Goal: Task Accomplishment & Management: Use online tool/utility

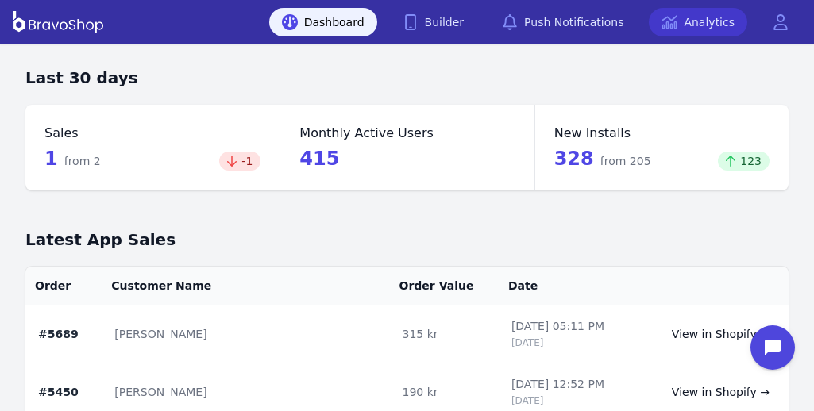
click at [677, 19] on icon at bounding box center [669, 22] width 16 height 16
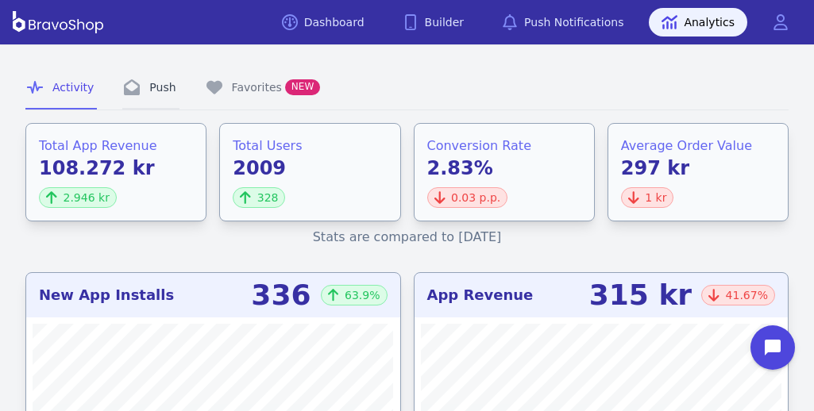
click at [125, 94] on icon "Tabs" at bounding box center [132, 87] width 16 height 16
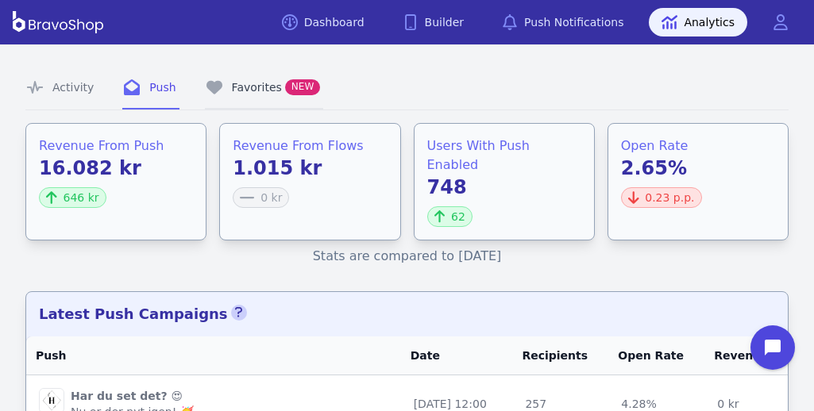
click at [253, 94] on link "Favorites NEW" at bounding box center [264, 88] width 119 height 43
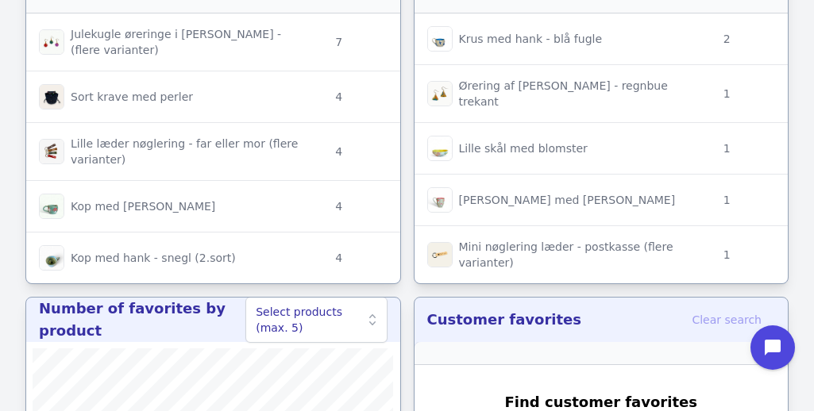
scroll to position [258, 0]
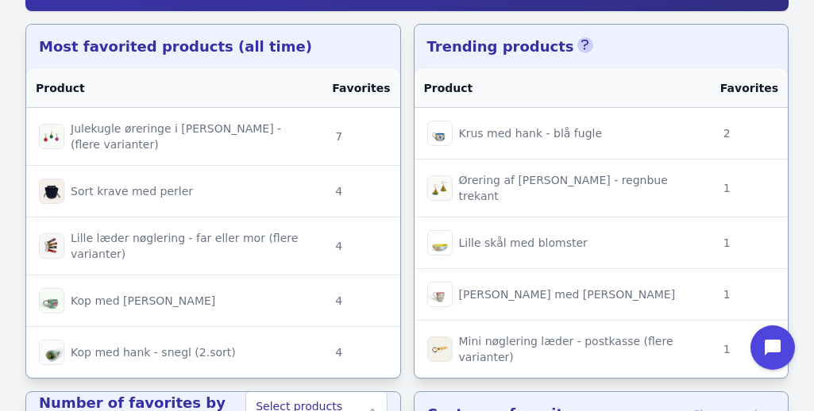
click at [581, 46] on icon "button" at bounding box center [585, 45] width 8 height 13
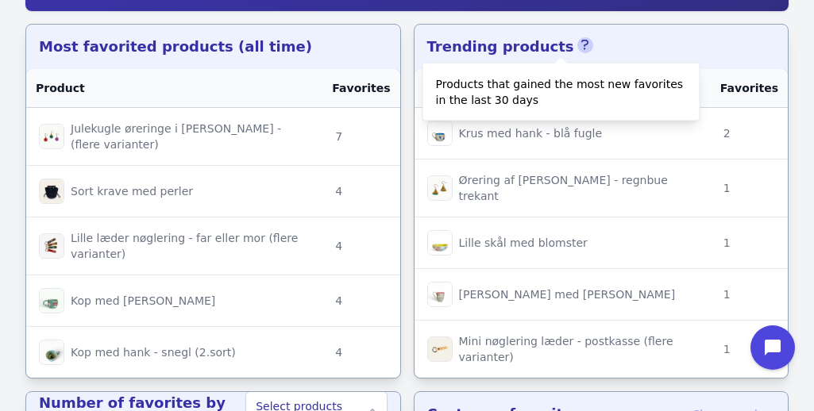
click at [581, 46] on icon "button" at bounding box center [585, 45] width 8 height 13
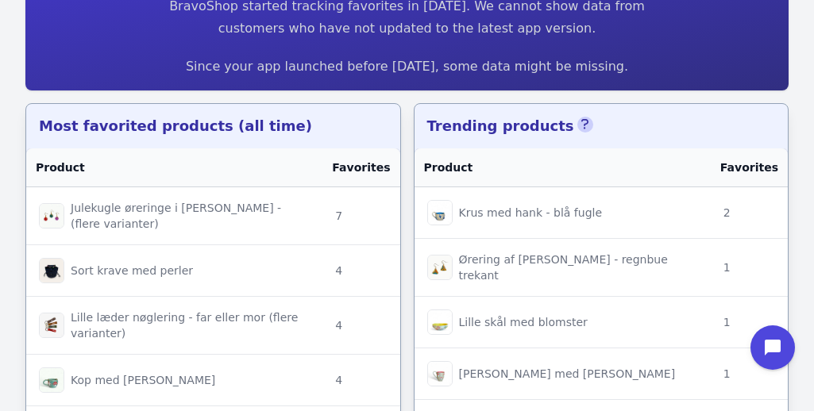
scroll to position [0, 0]
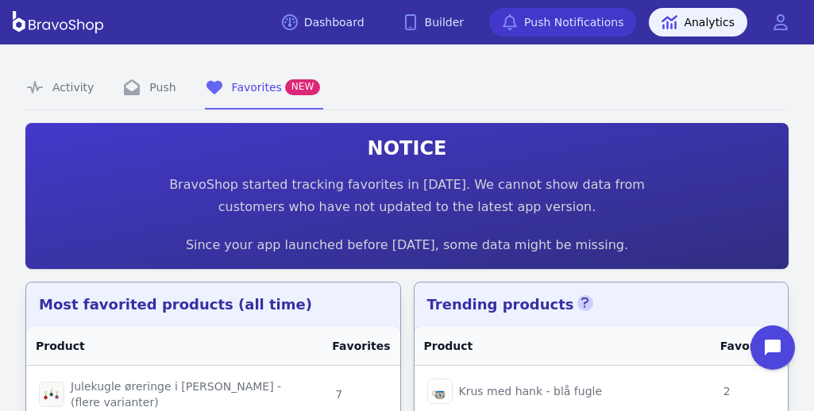
click at [550, 12] on link "Push Notifications" at bounding box center [562, 22] width 147 height 29
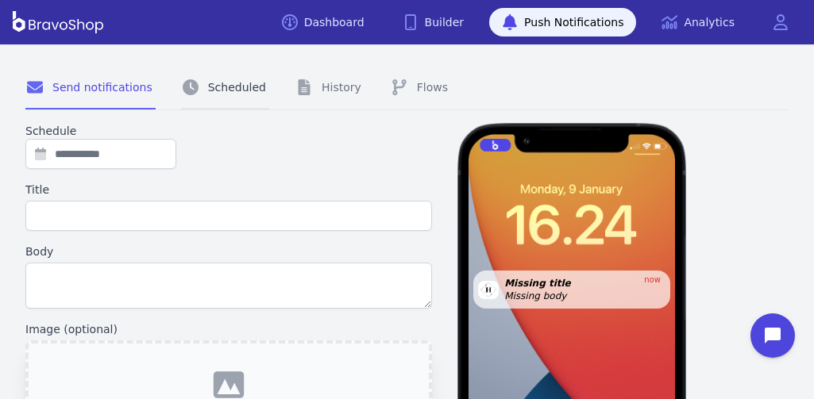
click at [244, 91] on link "Scheduled" at bounding box center [225, 88] width 88 height 43
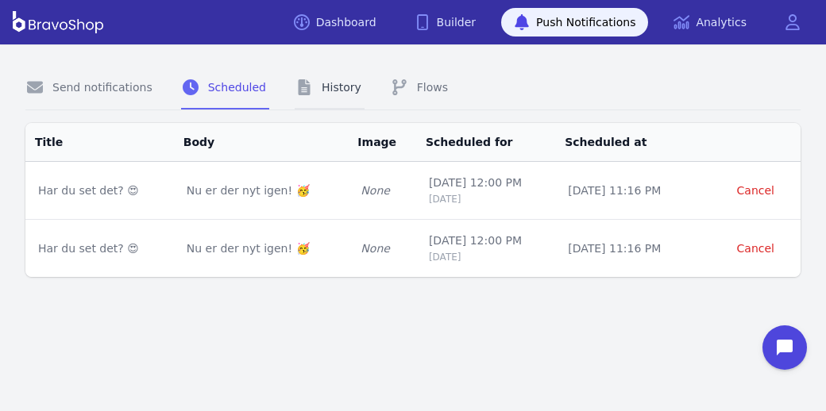
click at [317, 89] on link "History" at bounding box center [330, 88] width 70 height 43
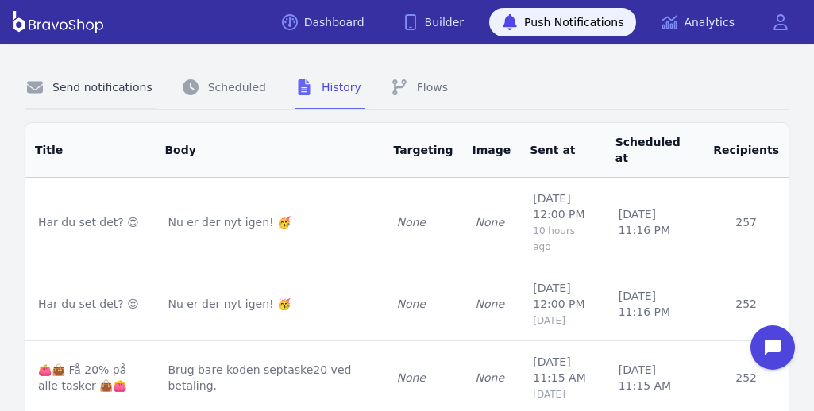
click at [83, 89] on link "Send notifications" at bounding box center [90, 88] width 130 height 43
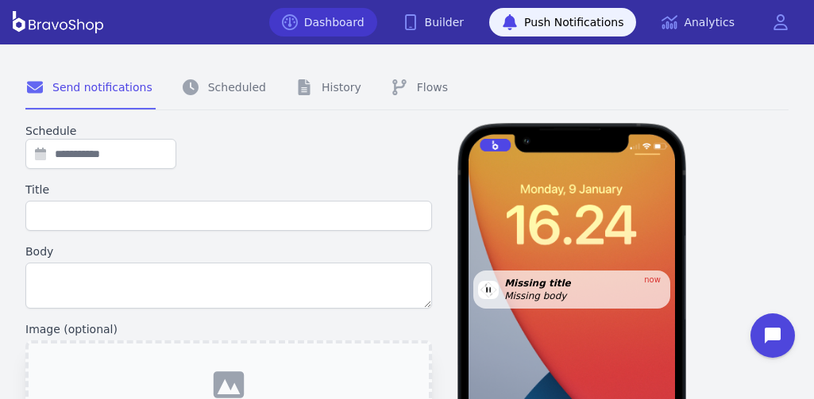
click at [368, 29] on link "Dashboard" at bounding box center [323, 22] width 108 height 29
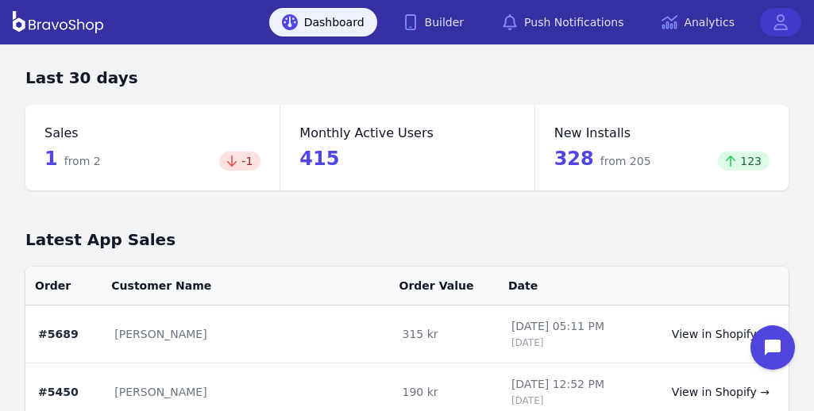
click at [787, 14] on icon at bounding box center [781, 22] width 16 height 16
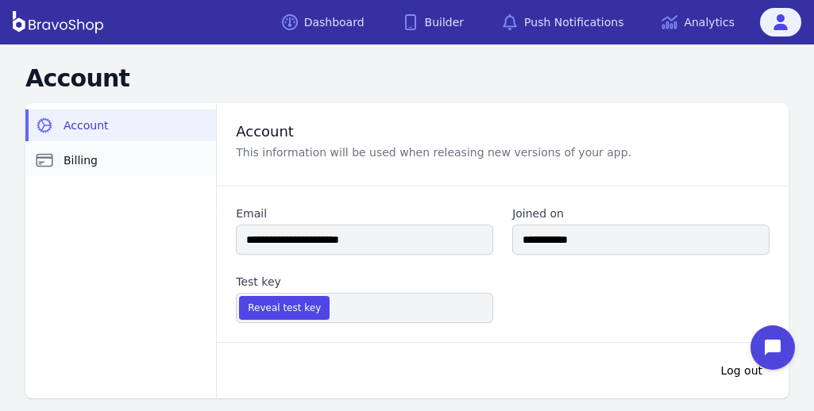
click at [96, 167] on link "Billing" at bounding box center [120, 161] width 191 height 32
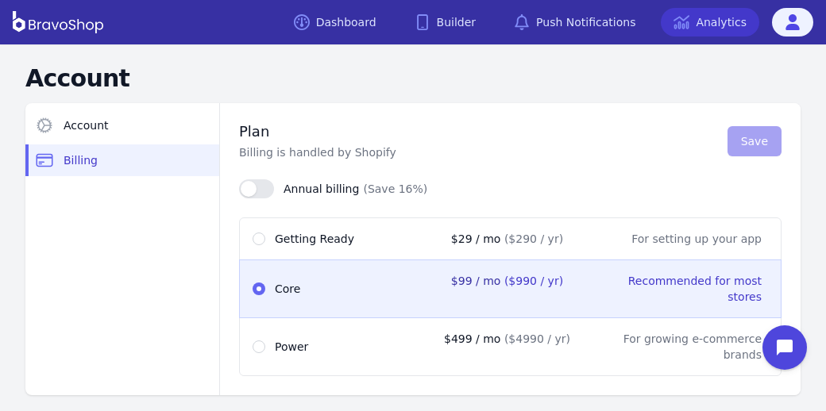
click at [723, 29] on link "Analytics" at bounding box center [710, 22] width 98 height 29
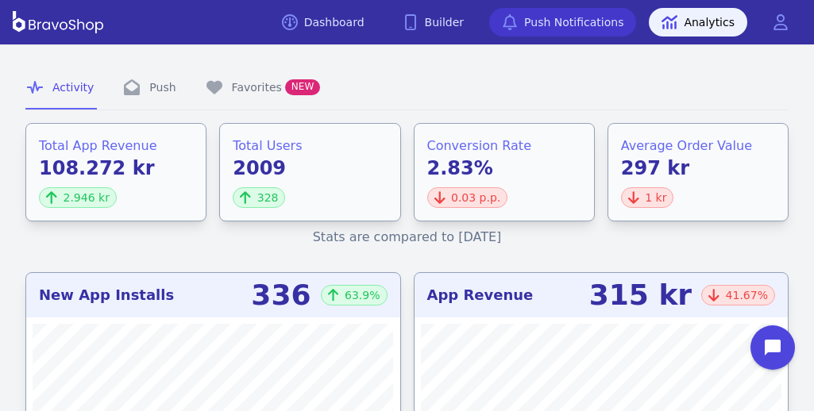
click at [560, 20] on link "Push Notifications" at bounding box center [562, 22] width 147 height 29
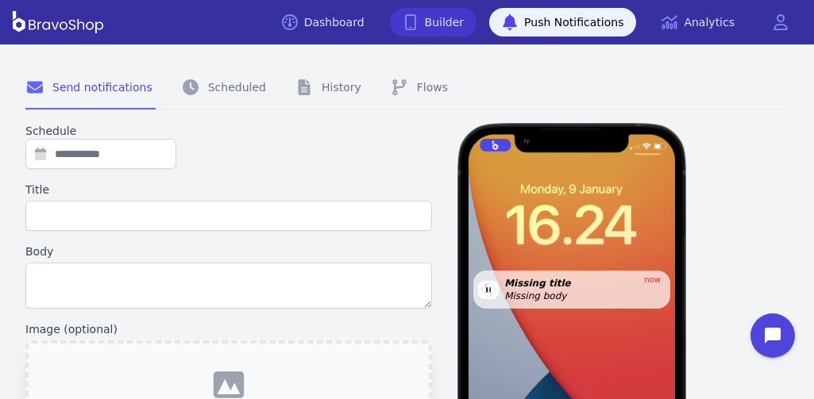
click at [469, 33] on link "Builder" at bounding box center [433, 22] width 87 height 29
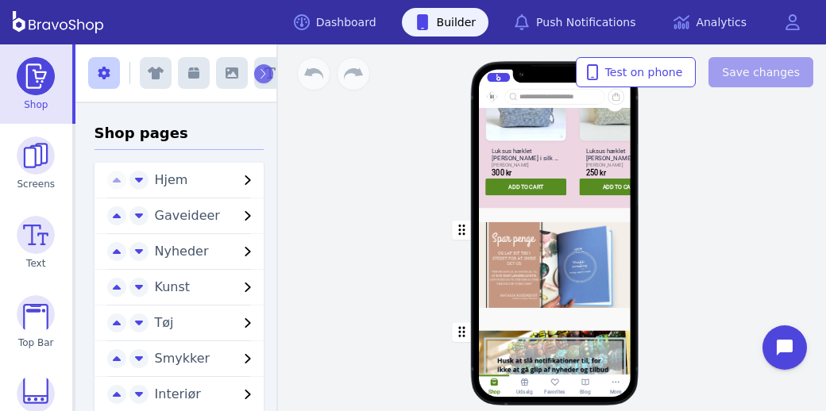
scroll to position [1985, 0]
click at [609, 244] on div "button" at bounding box center [555, 265] width 152 height 102
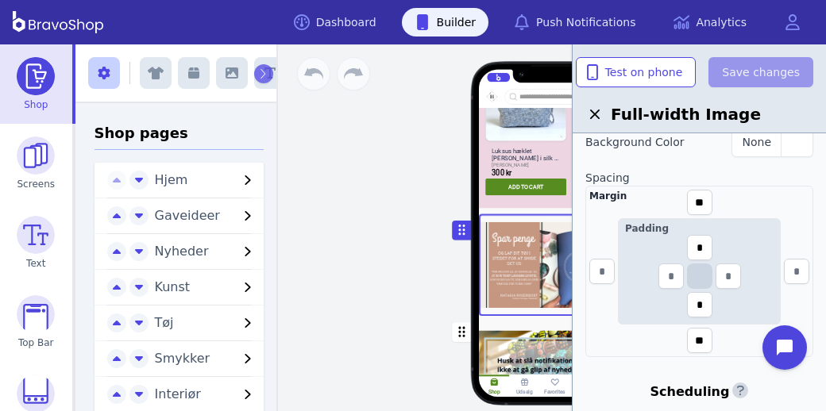
scroll to position [581, 0]
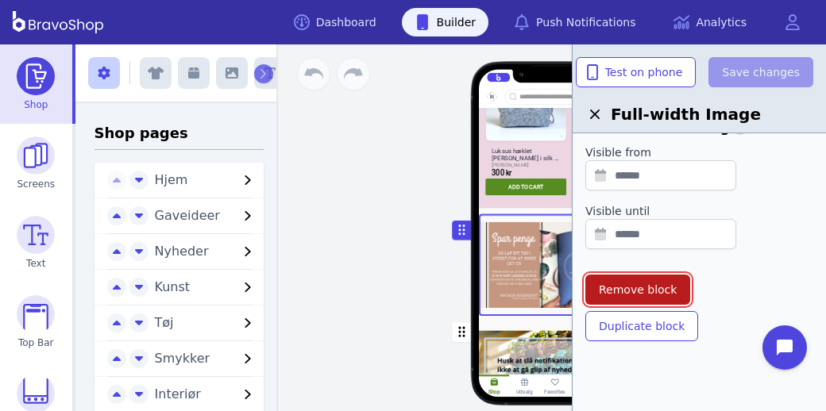
click at [652, 290] on span "Remove block" at bounding box center [638, 290] width 78 height 16
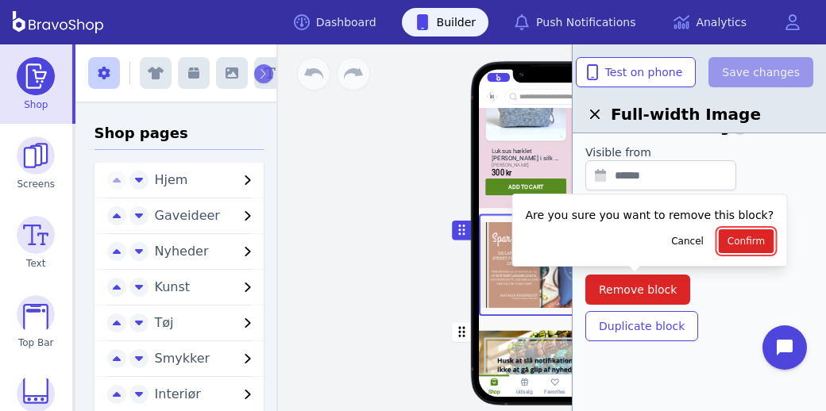
click at [731, 241] on span "Confirm" at bounding box center [745, 241] width 37 height 13
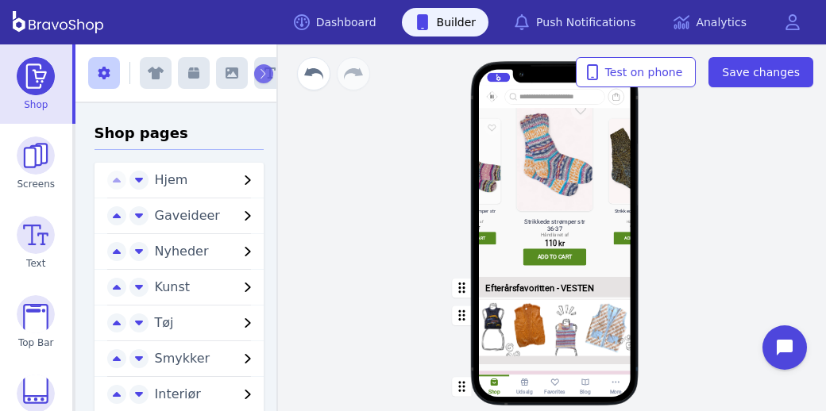
scroll to position [1163, 0]
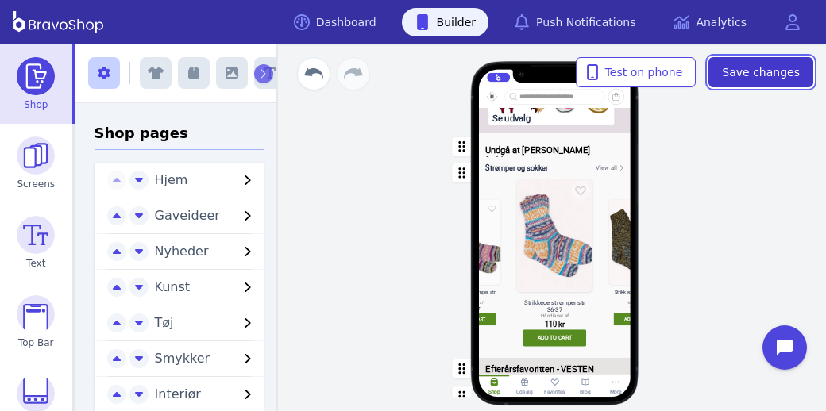
click at [758, 73] on span "Save changes" at bounding box center [761, 72] width 78 height 16
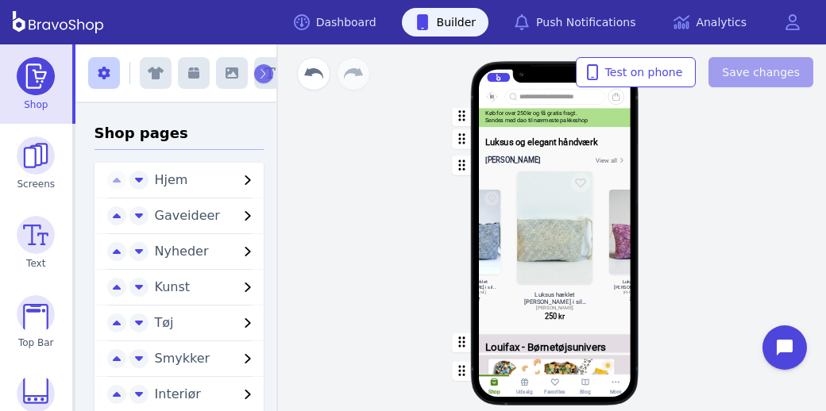
scroll to position [0, 0]
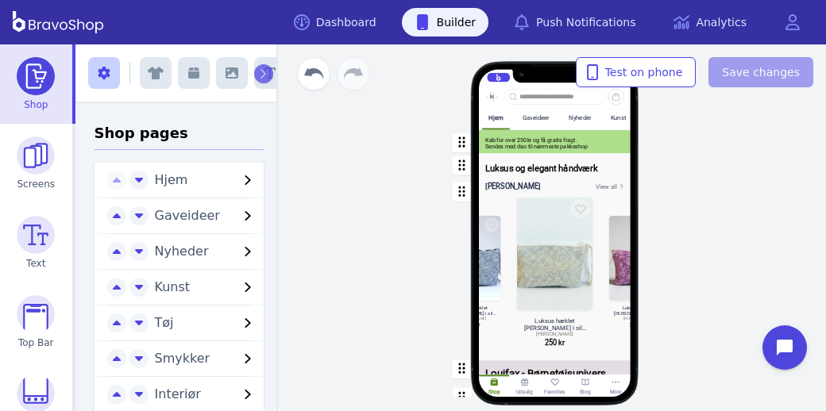
click at [538, 119] on div "Gaveideer" at bounding box center [536, 117] width 27 height 7
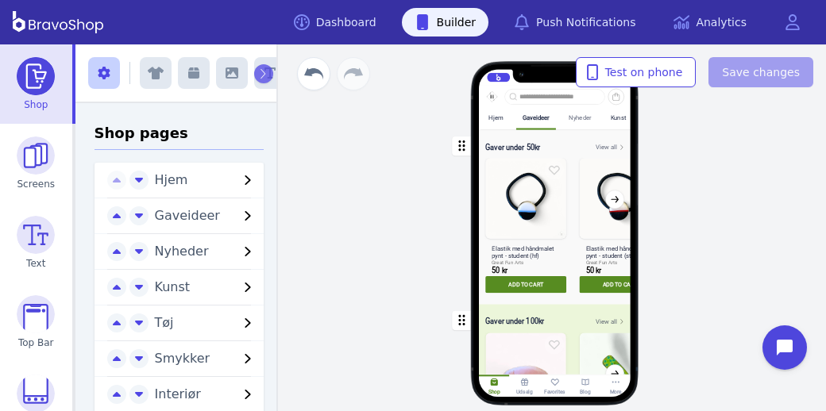
click at [581, 120] on div "Nyheder" at bounding box center [580, 117] width 22 height 7
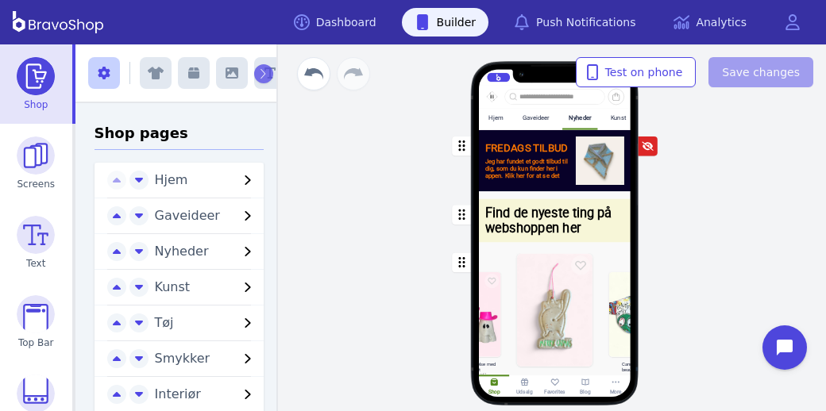
click at [623, 116] on div "Kunst" at bounding box center [618, 117] width 15 height 7
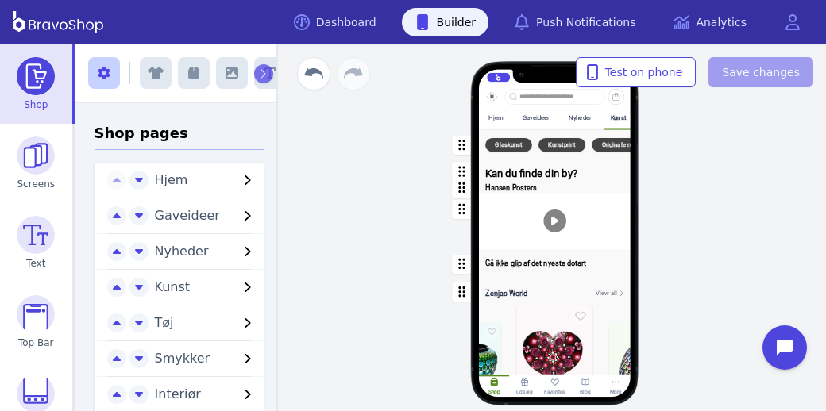
click at [565, 230] on div "button" at bounding box center [555, 224] width 152 height 60
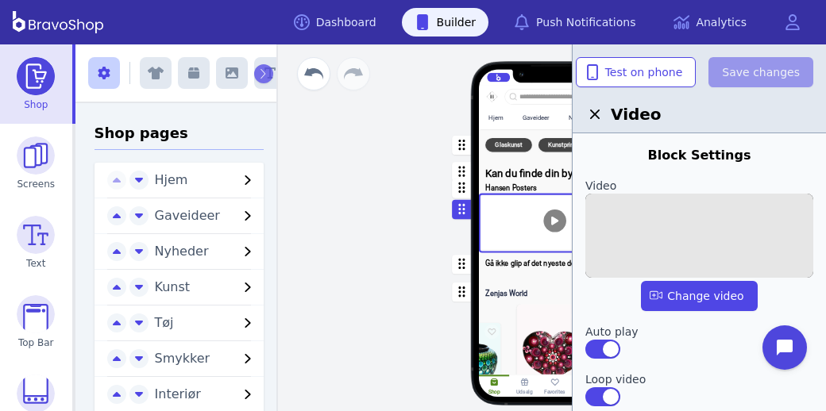
click at [683, 224] on img at bounding box center [699, 236] width 228 height 84
click at [0, 0] on input "file" at bounding box center [0, 0] width 0 height 0
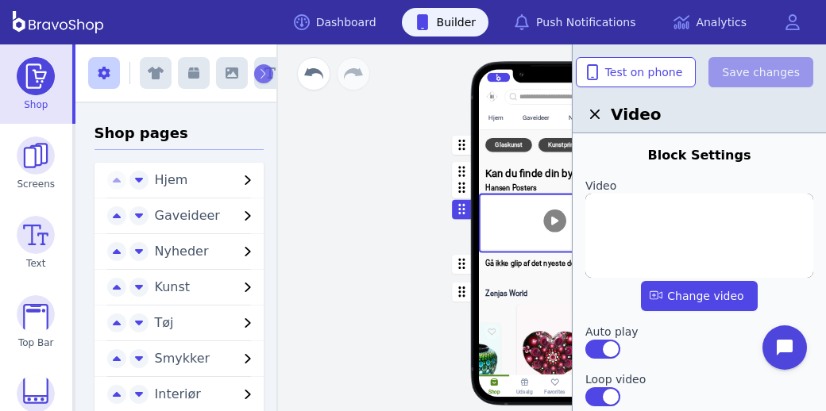
click at [374, 225] on div "Hjem Gaveideer Nyheder Kunst Tøj Smykker Interiør Keramik Accessories Gør det s…" at bounding box center [555, 227] width 542 height 367
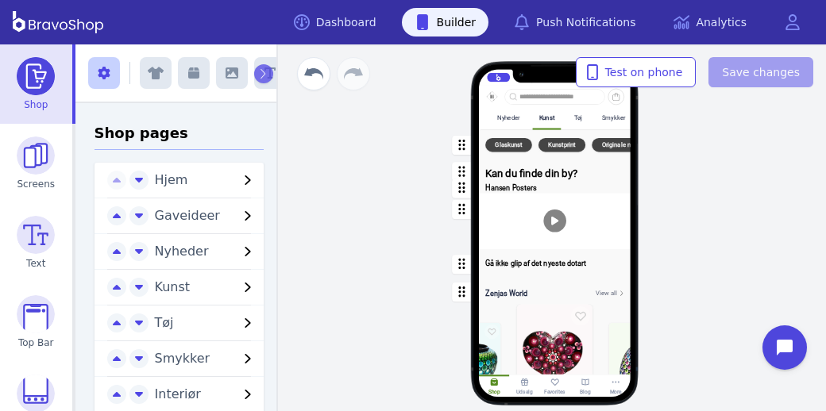
scroll to position [0, 159]
click at [572, 124] on div "Tøj" at bounding box center [568, 118] width 21 height 21
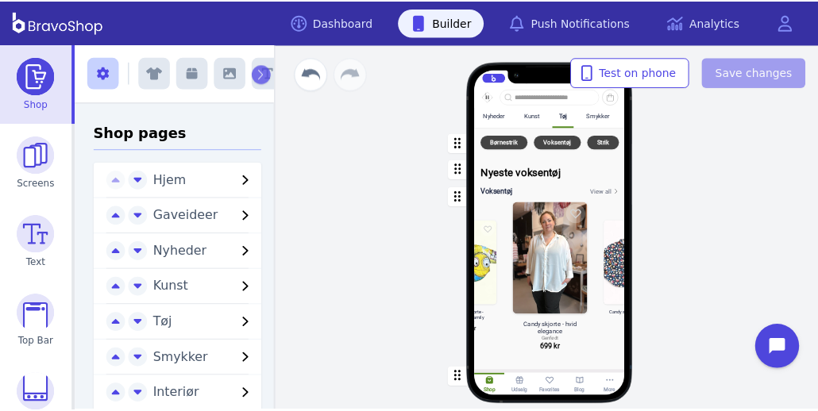
scroll to position [0, 0]
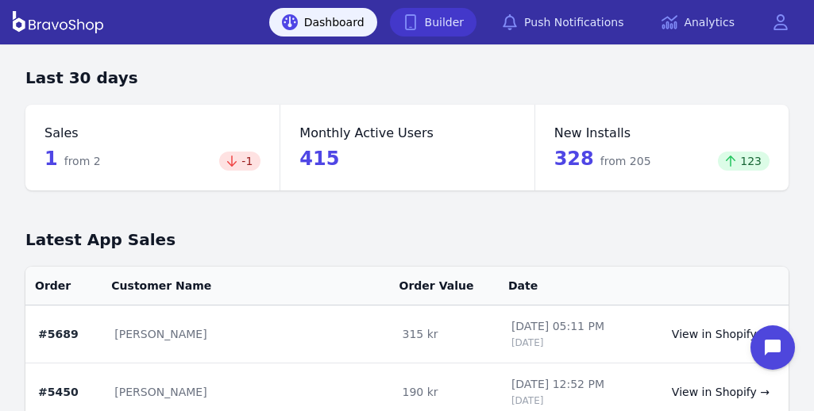
click at [438, 21] on link "Builder" at bounding box center [433, 22] width 87 height 29
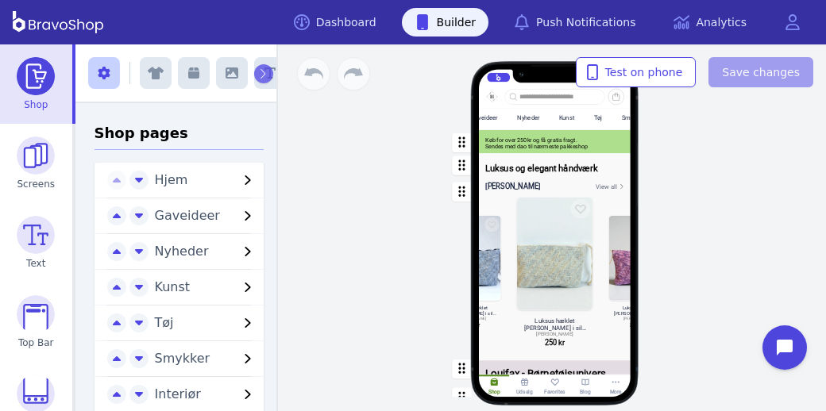
scroll to position [0, 127]
click at [584, 118] on div "Tøj" at bounding box center [584, 118] width 21 height 21
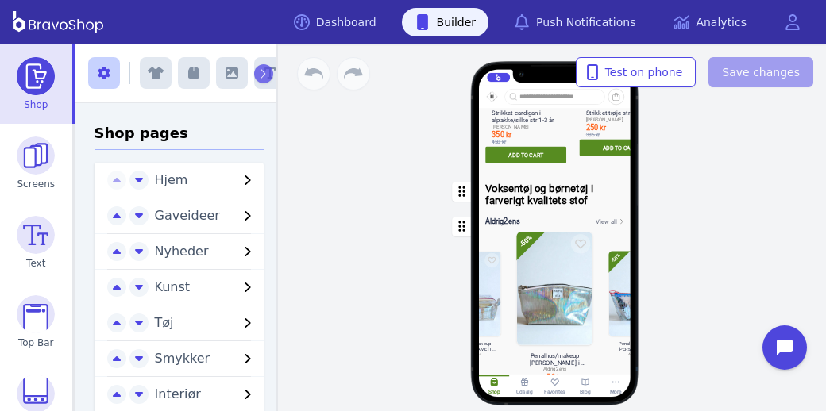
scroll to position [1599, 0]
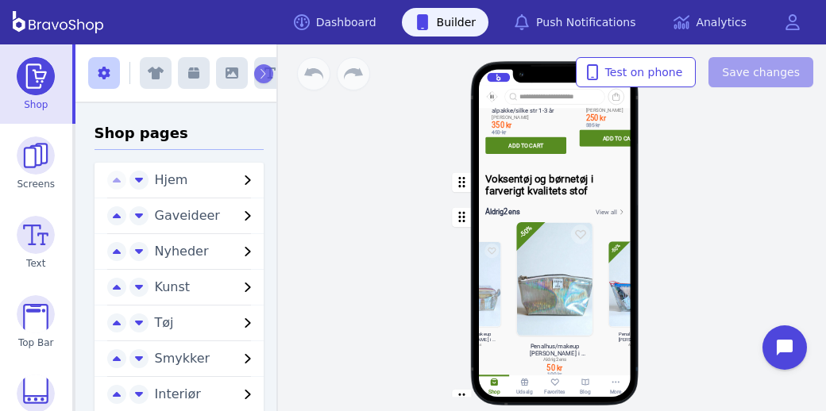
click at [608, 217] on div "button" at bounding box center [555, 290] width 152 height 177
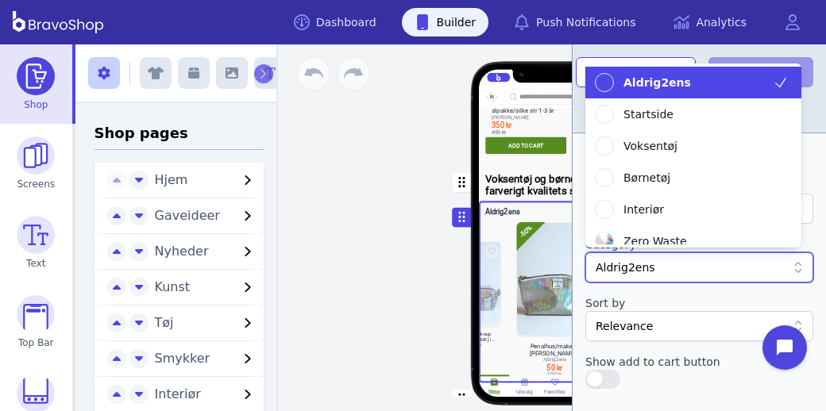
click at [675, 268] on div at bounding box center [691, 268] width 191 height 16
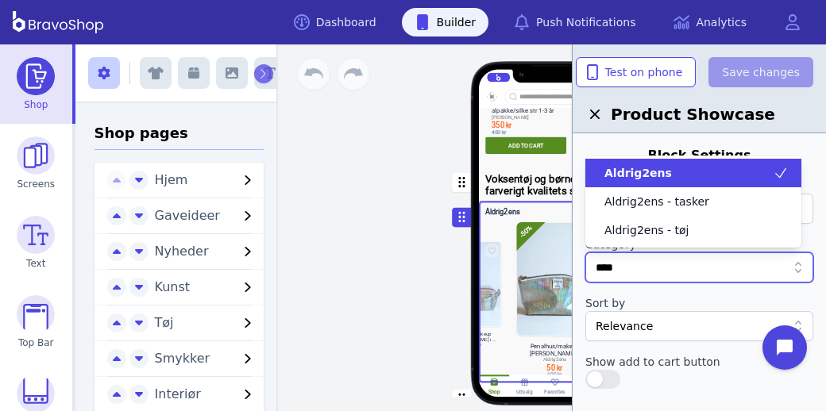
type input "*****"
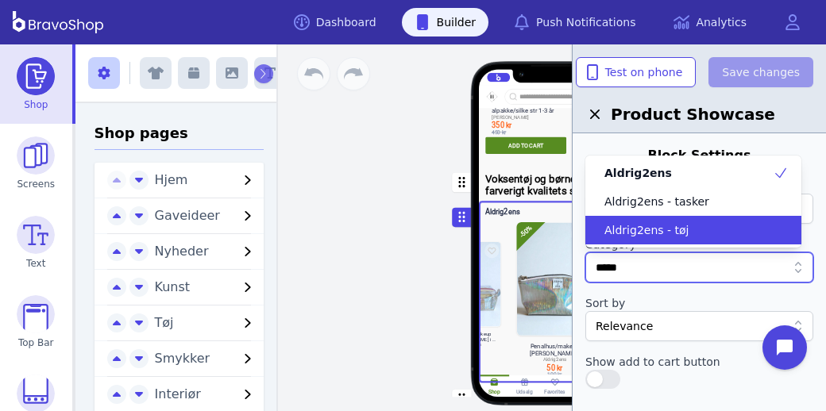
click at [670, 232] on span "Aldrig2ens - tøj" at bounding box center [646, 230] width 84 height 16
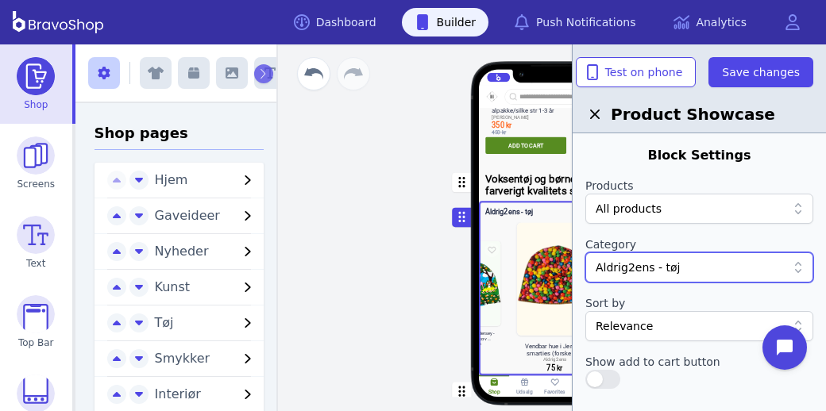
click at [417, 287] on div "Hjem Gaveideer Nyheder Kunst Tøj Smykker Interiør Keramik Accessories Gør det s…" at bounding box center [555, 241] width 298 height 259
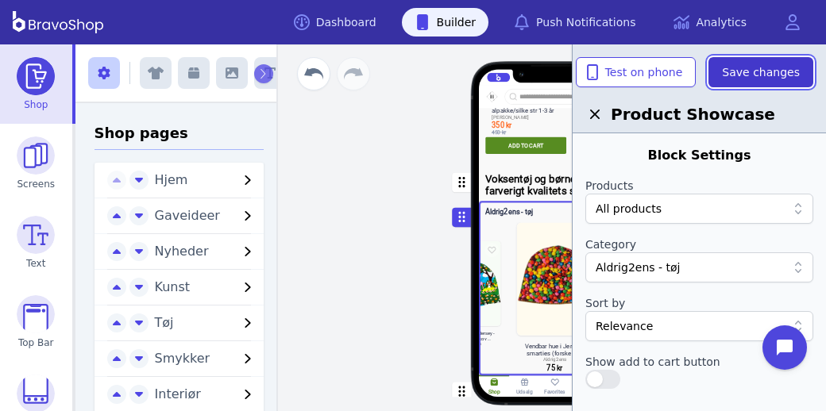
click at [753, 71] on span "Save changes" at bounding box center [761, 72] width 78 height 16
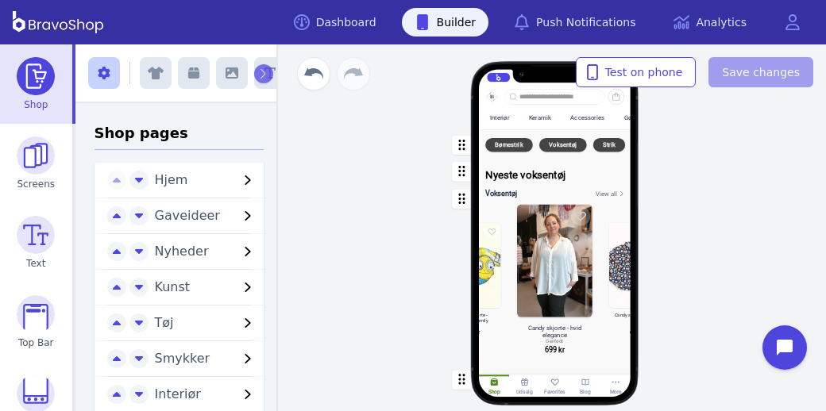
scroll to position [0, 445]
click at [594, 120] on div "Accessories" at bounding box center [587, 117] width 34 height 7
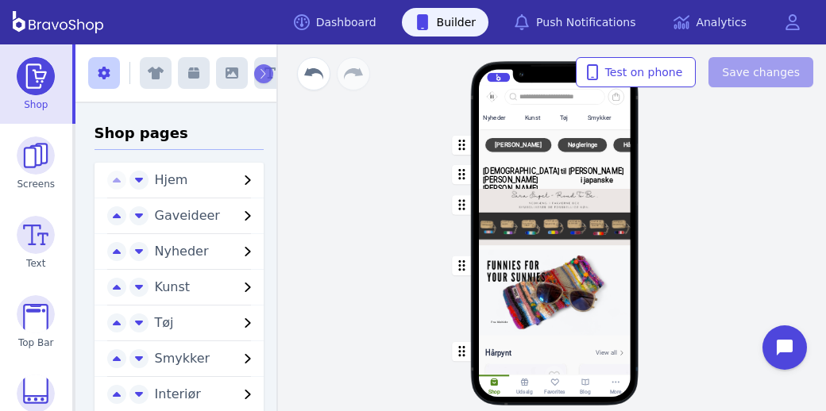
scroll to position [0, 178]
click at [588, 120] on div "Smykker" at bounding box center [595, 117] width 24 height 7
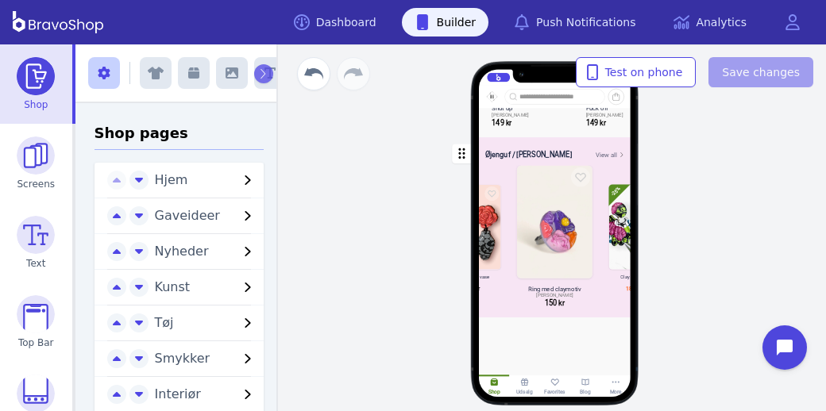
scroll to position [3419, 0]
click at [210, 74] on button "button" at bounding box center [194, 73] width 32 height 32
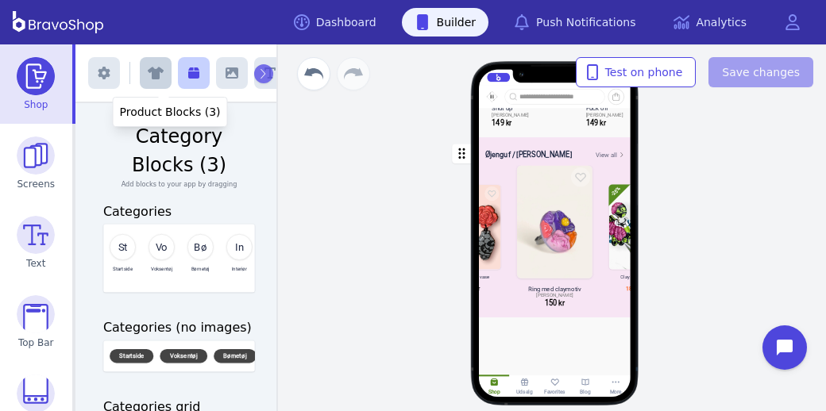
click at [164, 70] on icon "button" at bounding box center [156, 73] width 16 height 13
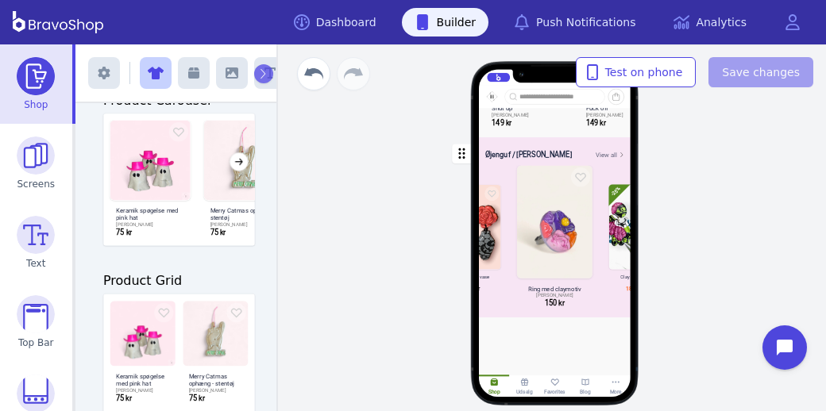
scroll to position [238, 0]
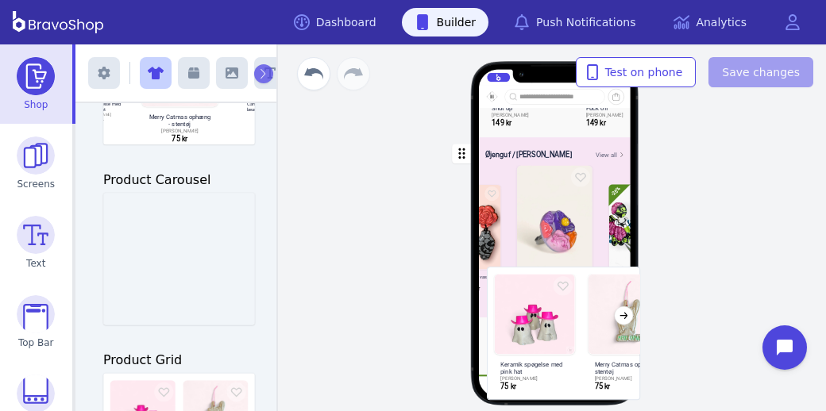
drag, startPoint x: 172, startPoint y: 240, endPoint x: 550, endPoint y: 331, distance: 388.9
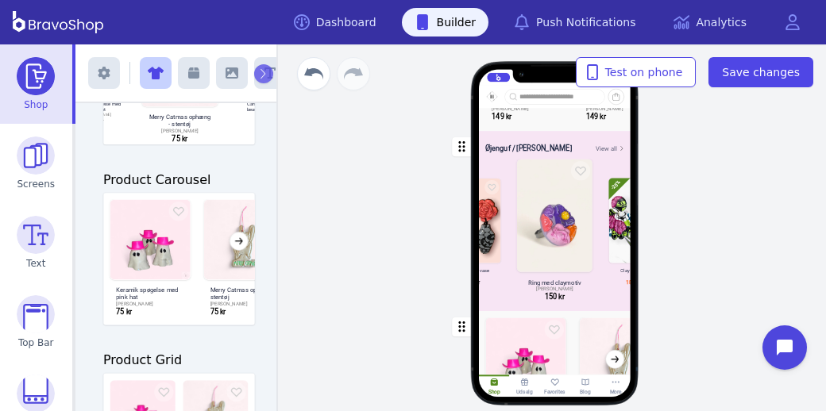
click at [558, 346] on div "button" at bounding box center [555, 375] width 152 height 129
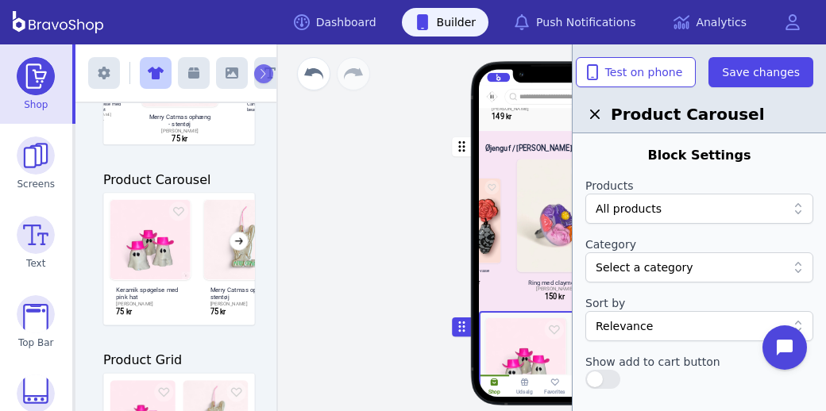
click at [650, 261] on div at bounding box center [691, 268] width 191 height 16
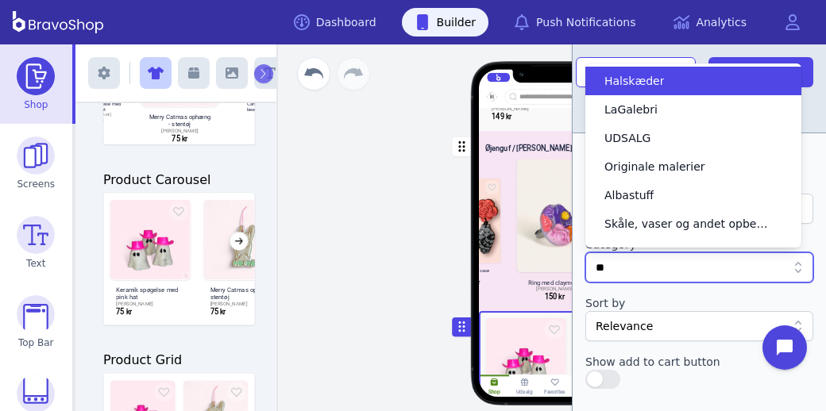
type input "*"
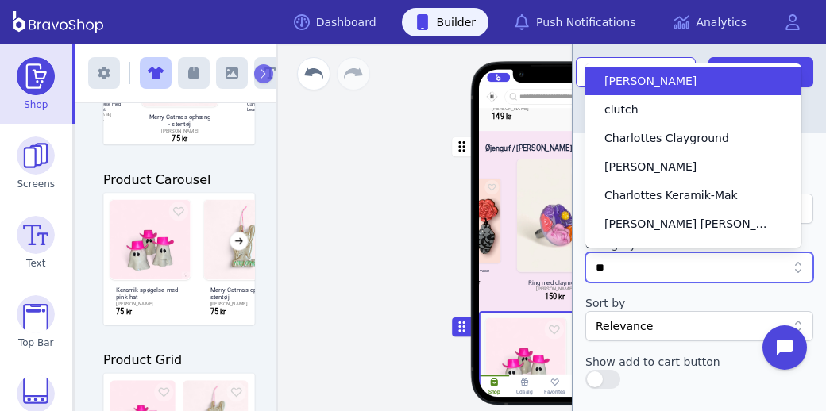
type input "***"
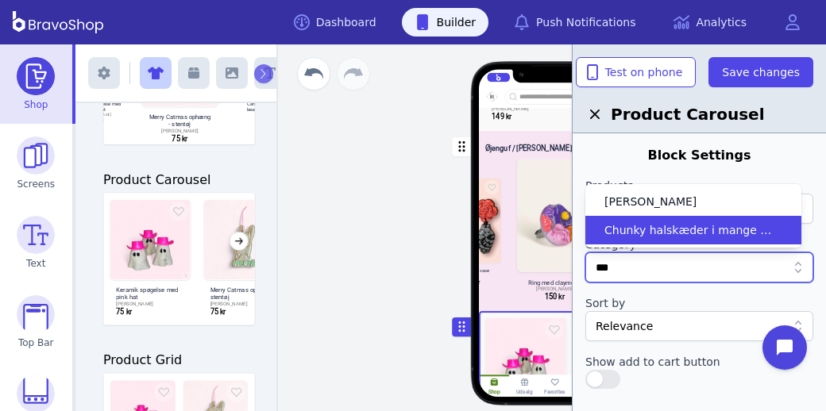
click at [653, 230] on span "Chunky halskæder i mange farver" at bounding box center [688, 230] width 168 height 16
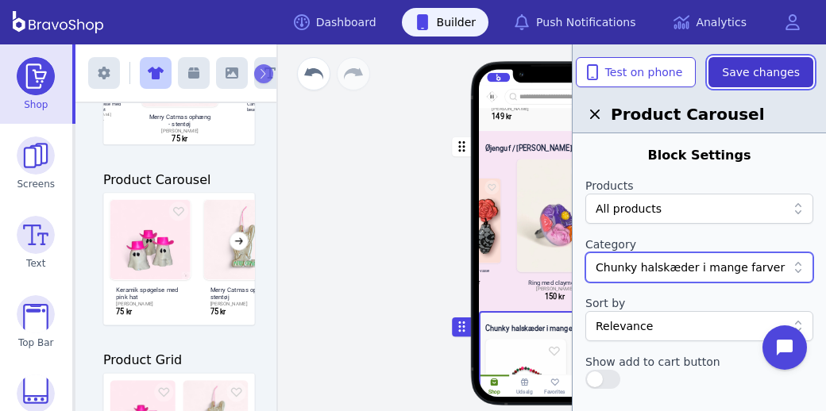
click at [769, 77] on span "Save changes" at bounding box center [761, 72] width 78 height 16
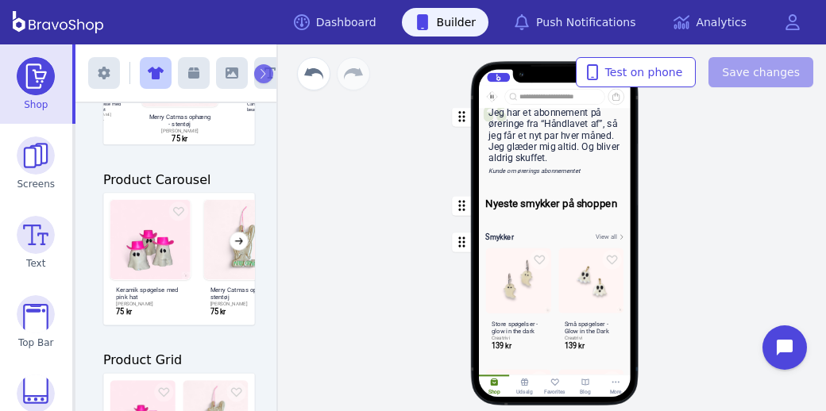
scroll to position [0, 0]
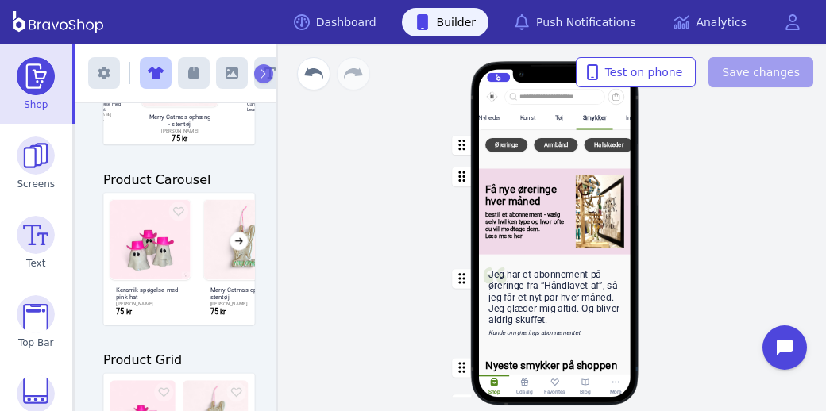
click at [380, 123] on div "Hjem Gaveideer Nyheder Kunst Tøj Smykker Interiør Keramik Accessories Gør det s…" at bounding box center [555, 227] width 542 height 367
click at [534, 121] on div "Kunst" at bounding box center [527, 117] width 15 height 7
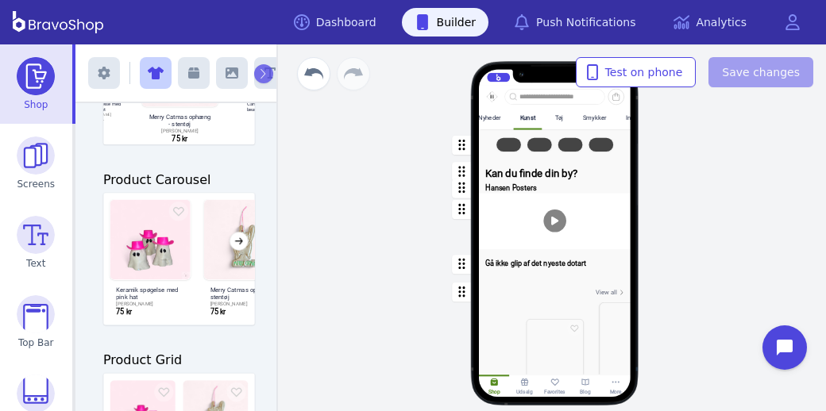
scroll to position [0, 161]
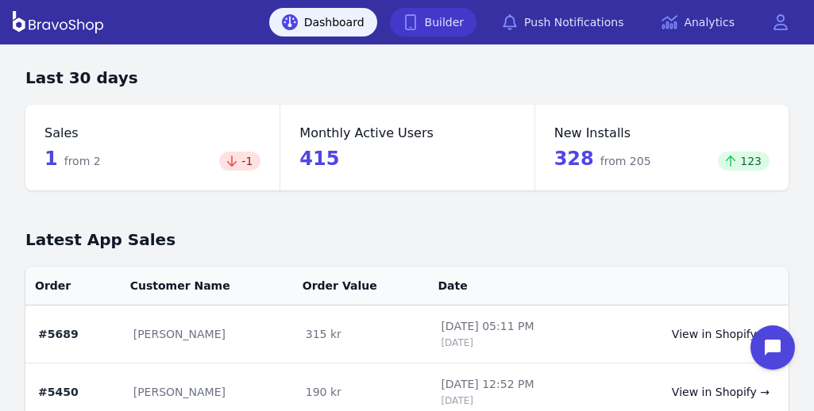
click at [438, 21] on link "Builder" at bounding box center [433, 22] width 87 height 29
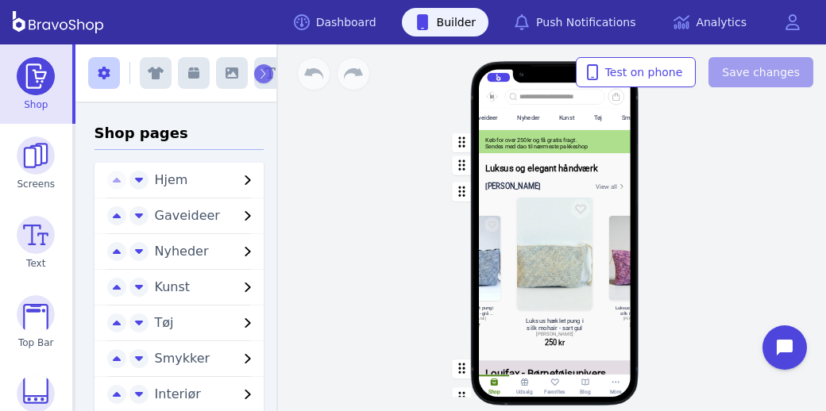
scroll to position [0, 127]
click at [584, 118] on div "Tøj" at bounding box center [584, 118] width 21 height 21
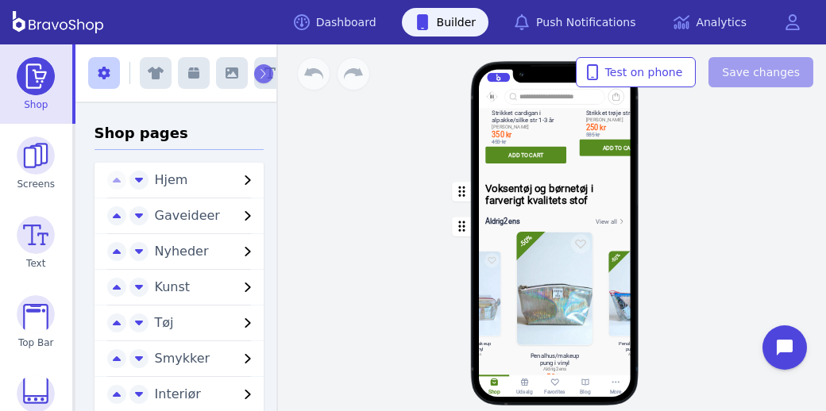
scroll to position [1599, 0]
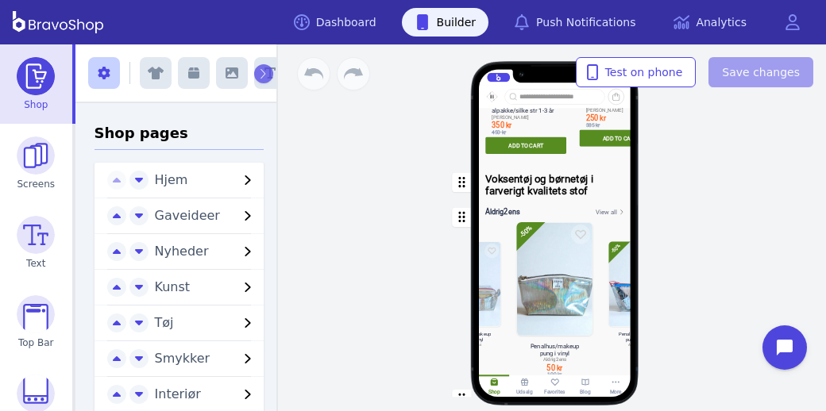
click at [608, 217] on div "button" at bounding box center [555, 290] width 152 height 177
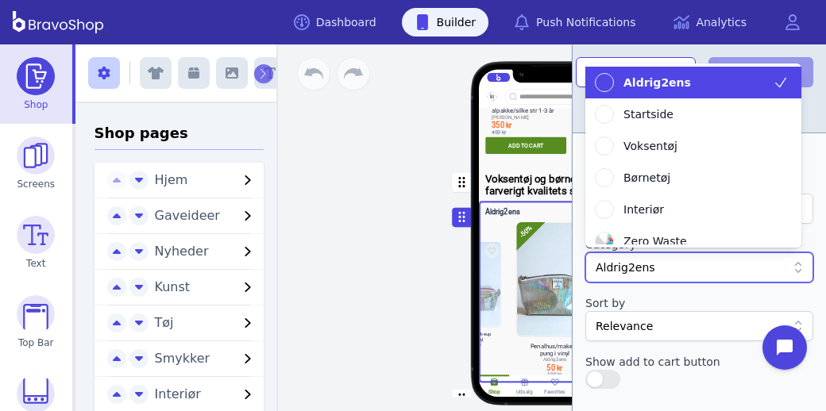
click at [675, 268] on div at bounding box center [691, 268] width 191 height 16
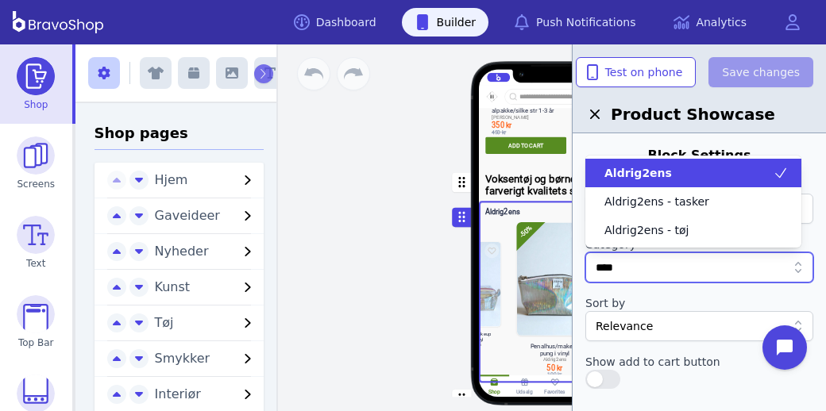
type input "*****"
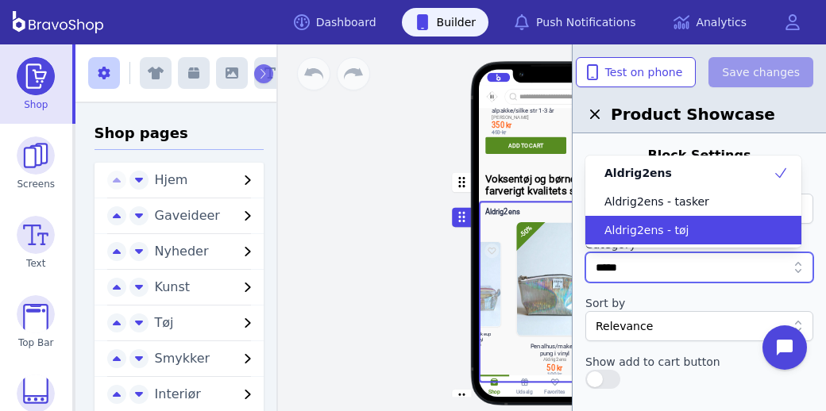
click at [670, 232] on span "Aldrig2ens - tøj" at bounding box center [646, 230] width 84 height 16
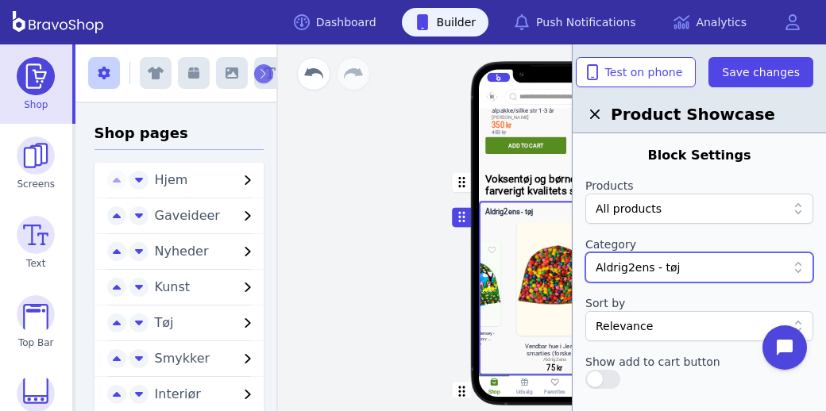
click at [417, 287] on div "Hjem Gaveideer Nyheder Kunst Tøj Smykker Interiør Keramik Accessories Gør det s…" at bounding box center [555, 241] width 298 height 259
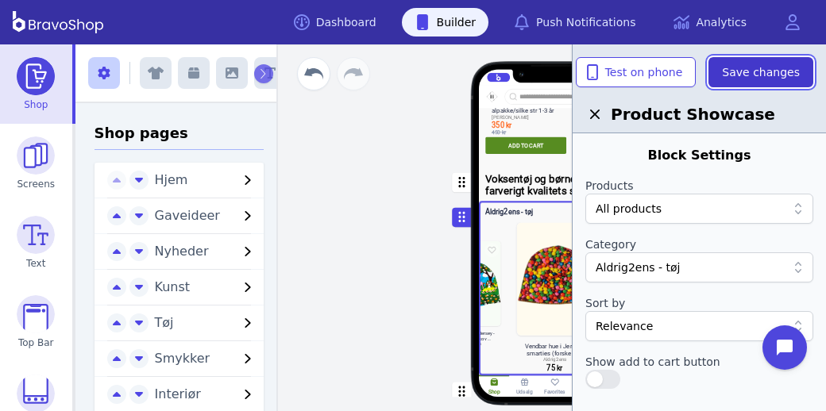
click at [753, 71] on span "Save changes" at bounding box center [761, 72] width 78 height 16
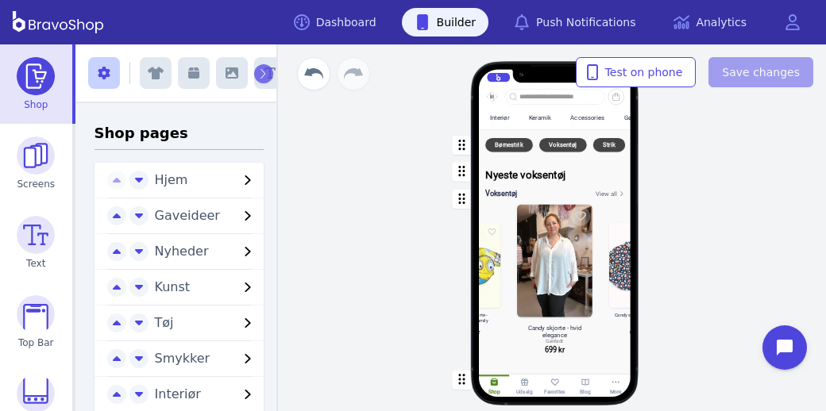
scroll to position [0, 445]
click at [594, 120] on div "Accessories" at bounding box center [587, 117] width 34 height 7
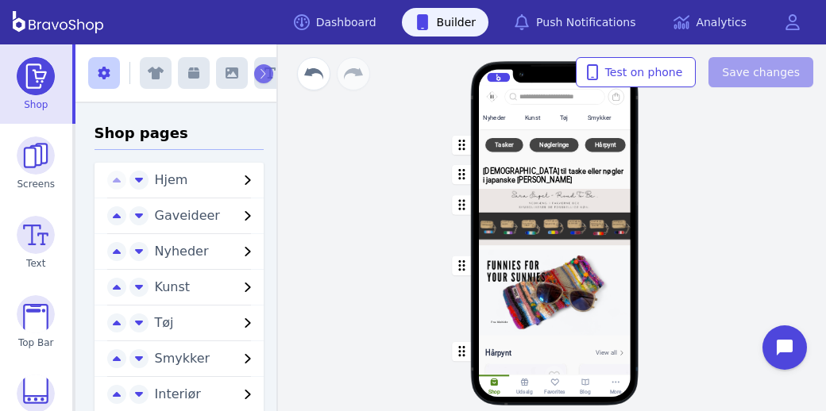
scroll to position [0, 178]
click at [588, 120] on div "Smykker" at bounding box center [595, 117] width 24 height 7
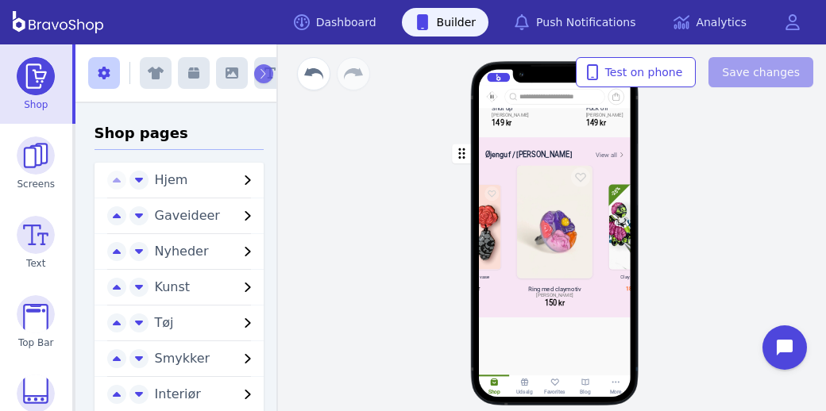
scroll to position [3419, 0]
click at [210, 74] on button "button" at bounding box center [194, 73] width 32 height 32
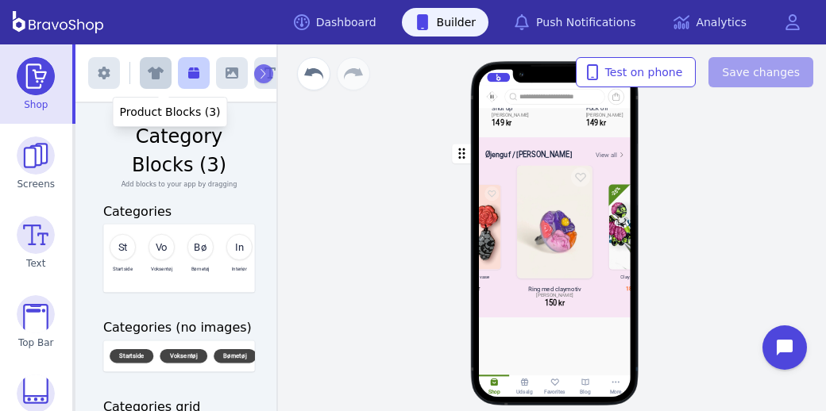
click at [164, 70] on icon "button" at bounding box center [156, 73] width 16 height 13
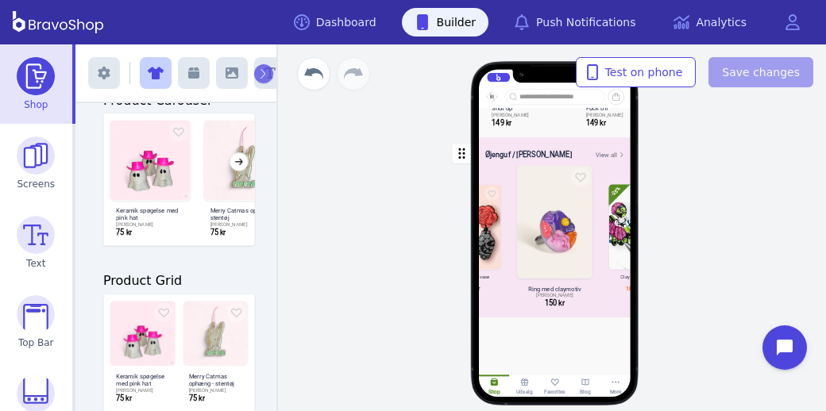
scroll to position [238, 0]
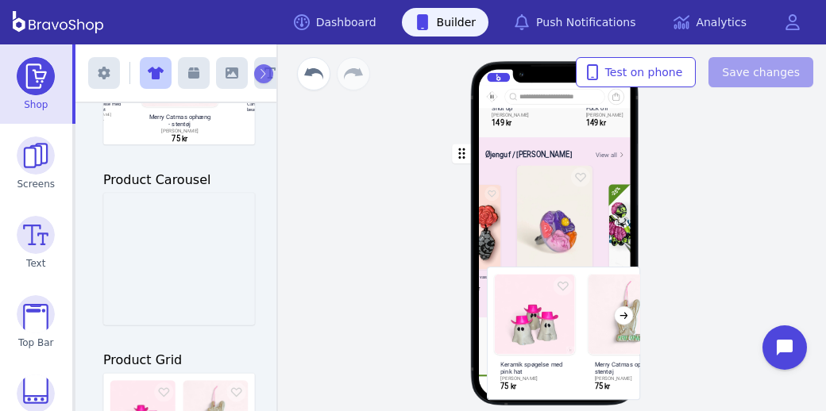
drag, startPoint x: 172, startPoint y: 240, endPoint x: 550, endPoint y: 331, distance: 388.9
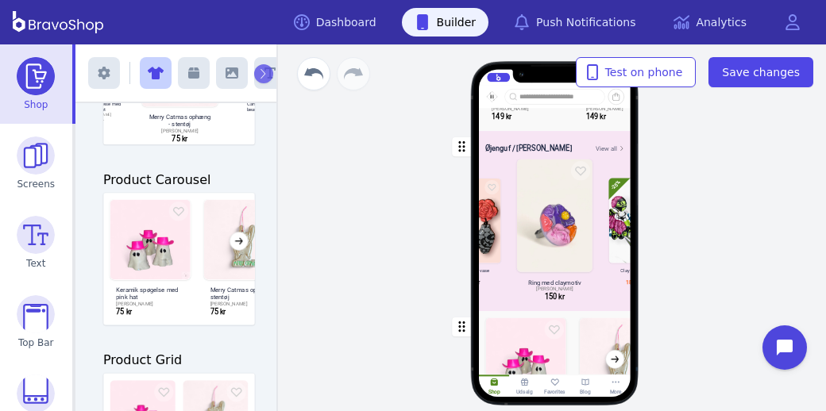
click at [558, 346] on div "button" at bounding box center [555, 375] width 152 height 129
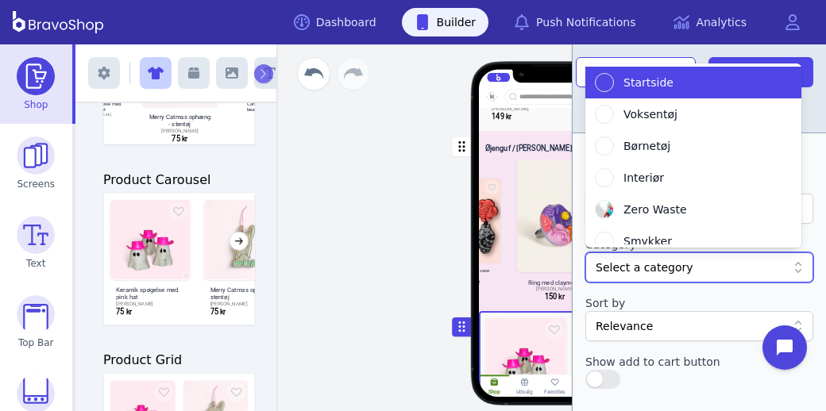
click at [650, 261] on div at bounding box center [691, 268] width 191 height 16
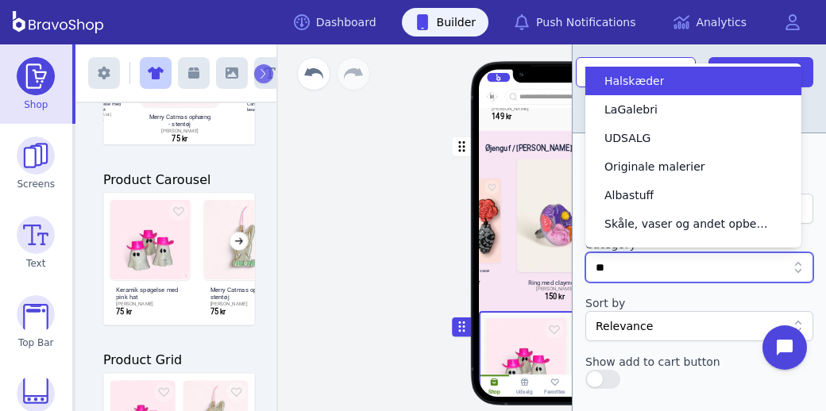
type input "*"
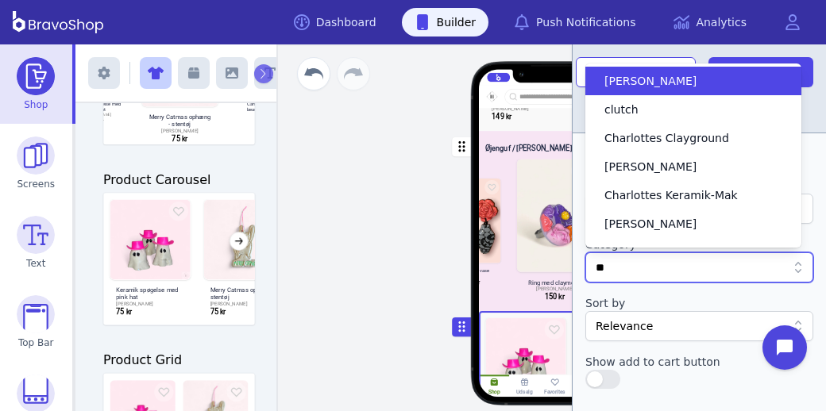
type input "***"
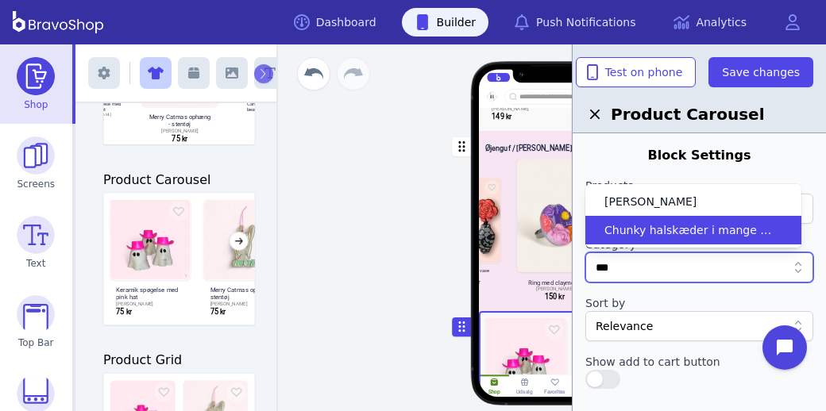
click at [653, 230] on span "Chunky halskæder i mange farver" at bounding box center [688, 230] width 168 height 16
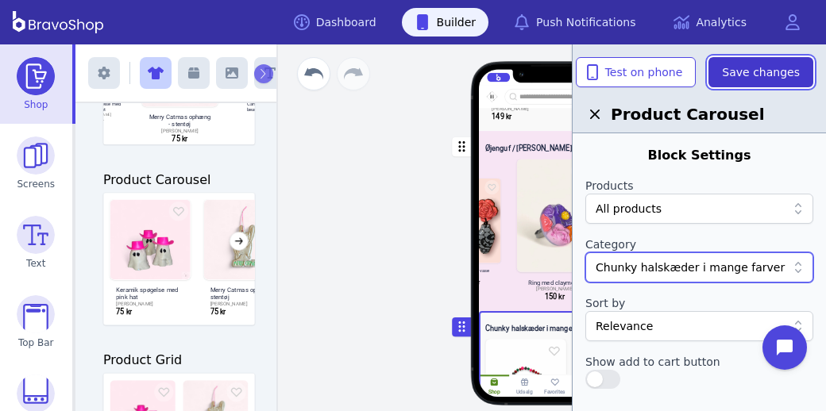
click at [769, 77] on span "Save changes" at bounding box center [761, 72] width 78 height 16
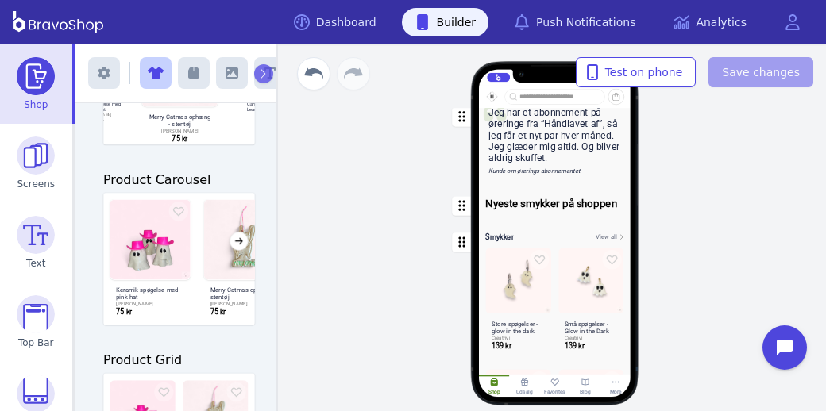
scroll to position [0, 0]
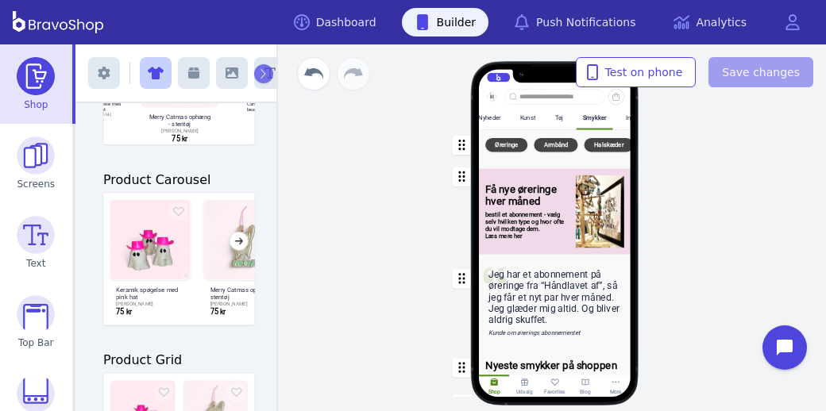
click at [380, 123] on div "Hjem Gaveideer Nyheder Kunst Tøj Smykker Interiør Keramik Accessories Gør det s…" at bounding box center [555, 227] width 542 height 367
click at [534, 121] on div "Kunst" at bounding box center [527, 117] width 15 height 7
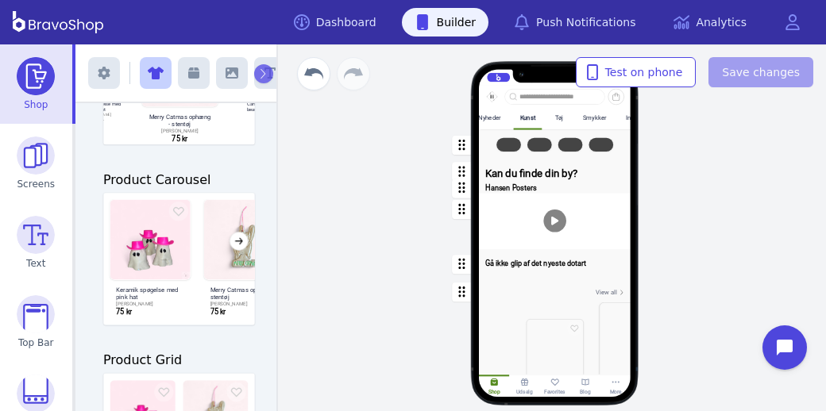
scroll to position [0, 161]
